Goal: Task Accomplishment & Management: Manage account settings

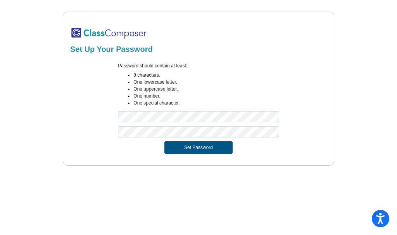
click at [196, 146] on button "Set Password" at bounding box center [198, 148] width 68 height 12
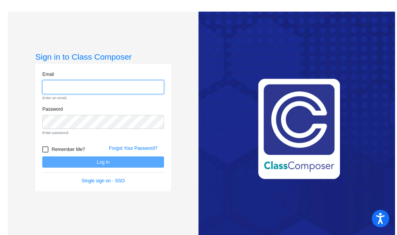
click at [50, 88] on input "email" at bounding box center [103, 87] width 122 height 14
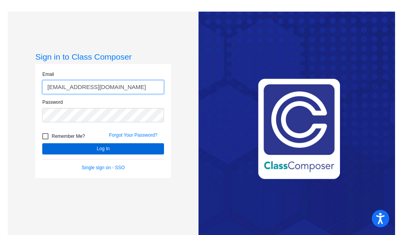
type input "[EMAIL_ADDRESS][DOMAIN_NAME]"
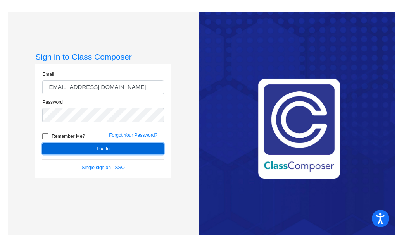
click at [100, 147] on button "Log In" at bounding box center [103, 149] width 122 height 11
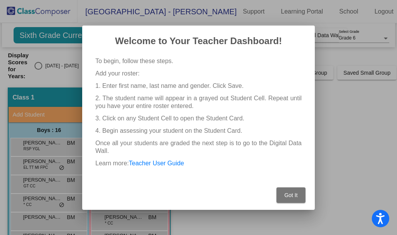
click at [292, 198] on span "Got It" at bounding box center [290, 195] width 13 height 6
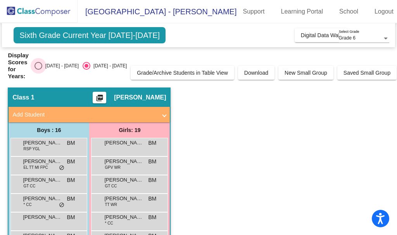
click at [42, 63] on div "Select an option" at bounding box center [39, 66] width 8 height 8
click at [38, 70] on input "[DATE] - [DATE]" at bounding box center [38, 70] width 0 height 0
radio input "true"
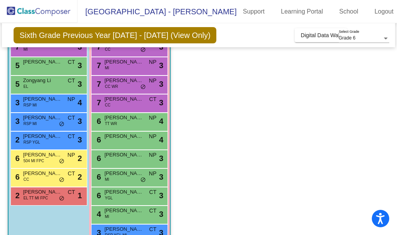
scroll to position [255, 0]
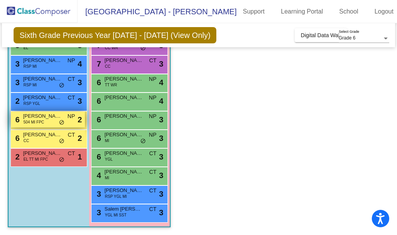
click at [47, 122] on div "6 [PERSON_NAME] 504 MI FPC NP lock do_not_disturb_alt 2" at bounding box center [48, 120] width 74 height 16
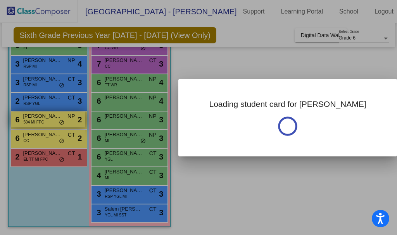
click at [47, 122] on div at bounding box center [198, 117] width 397 height 235
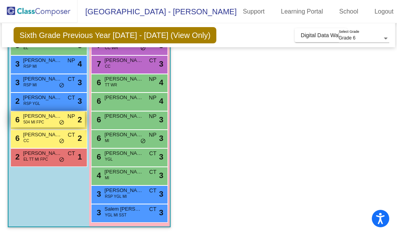
click at [47, 122] on div "6 [PERSON_NAME] 504 MI FPC NP lock do_not_disturb_alt 2" at bounding box center [48, 120] width 74 height 16
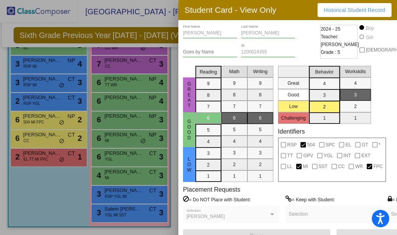
click at [121, 116] on div at bounding box center [198, 117] width 397 height 235
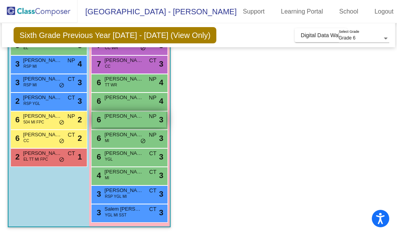
click at [121, 118] on span "[PERSON_NAME]" at bounding box center [123, 117] width 39 height 8
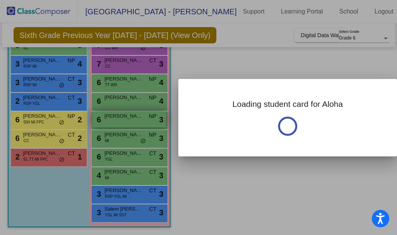
click at [121, 118] on div at bounding box center [198, 117] width 397 height 235
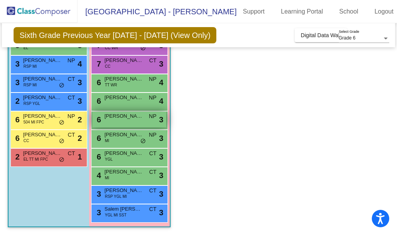
click at [121, 118] on span "[PERSON_NAME]" at bounding box center [123, 117] width 39 height 8
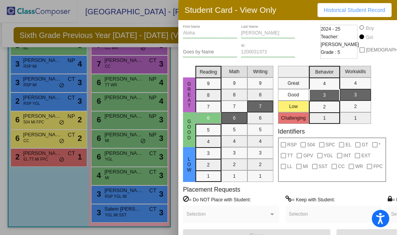
click at [122, 138] on div at bounding box center [198, 117] width 397 height 235
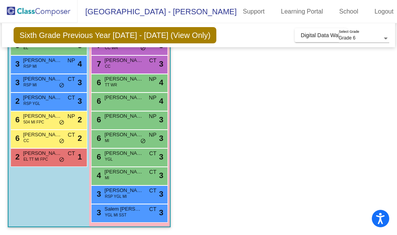
click at [122, 138] on span "[PERSON_NAME]" at bounding box center [123, 135] width 39 height 8
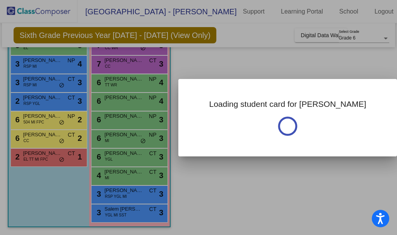
click at [122, 138] on div at bounding box center [198, 117] width 397 height 235
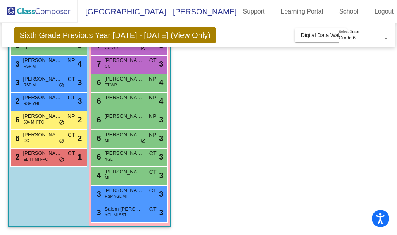
click at [122, 138] on span "[PERSON_NAME]" at bounding box center [123, 135] width 39 height 8
